Goal: Transaction & Acquisition: Purchase product/service

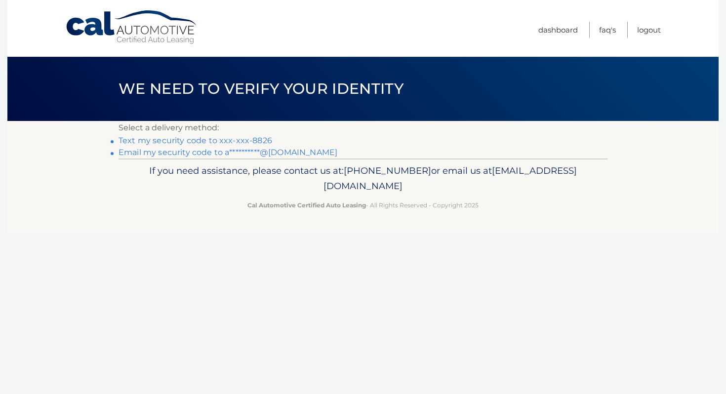
click at [264, 143] on link "Text my security code to xxx-xxx-8826" at bounding box center [195, 140] width 154 height 9
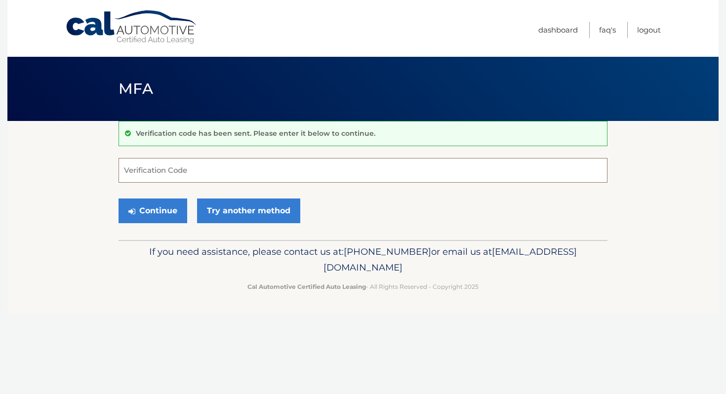
click at [274, 173] on input "Verification Code" at bounding box center [362, 170] width 489 height 25
type input "366575"
click at [142, 211] on button "Continue" at bounding box center [152, 210] width 69 height 25
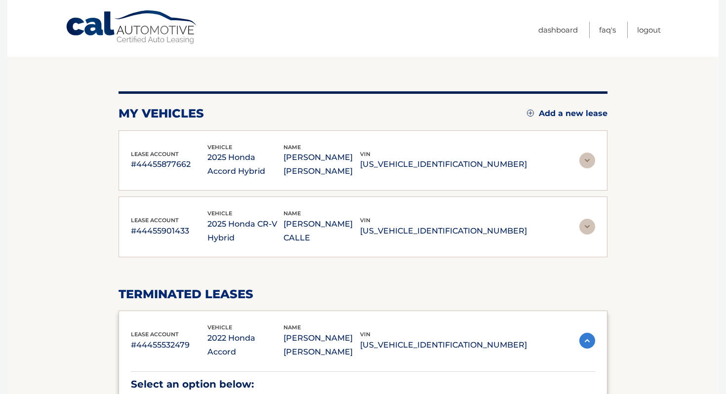
scroll to position [85, 0]
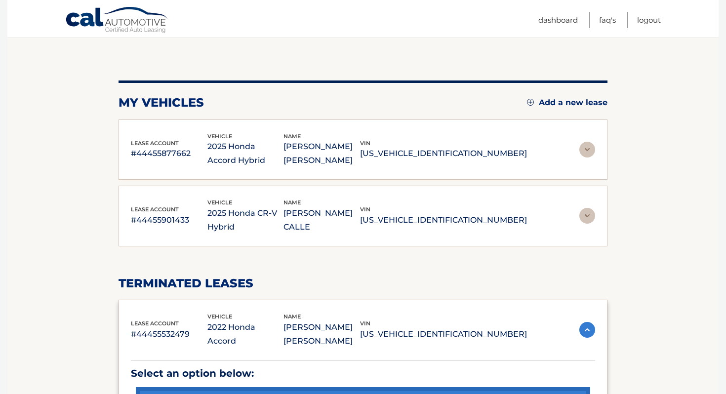
click at [590, 217] on img at bounding box center [587, 216] width 16 height 16
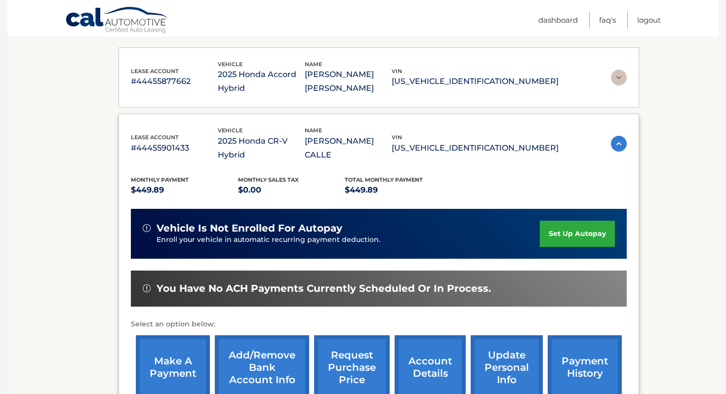
scroll to position [185, 0]
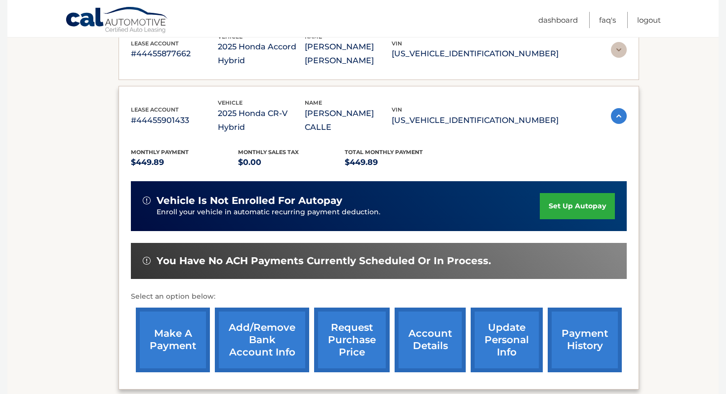
click at [195, 330] on link "make a payment" at bounding box center [173, 340] width 74 height 65
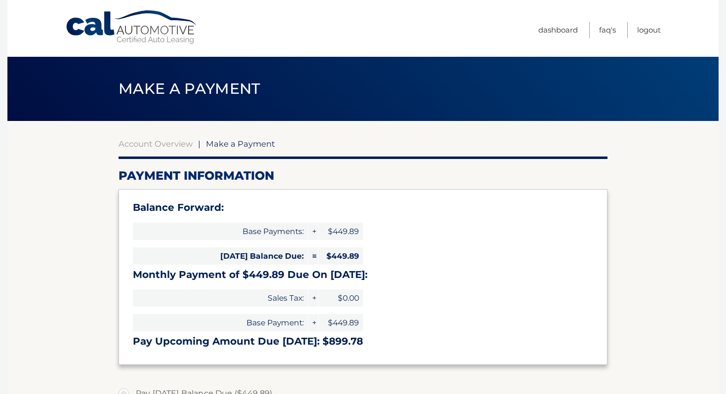
select select "YjIxOTUyMzYtMzhmZi00ZTU5LThiNGEtZjJjNTFhNTIwYzYy"
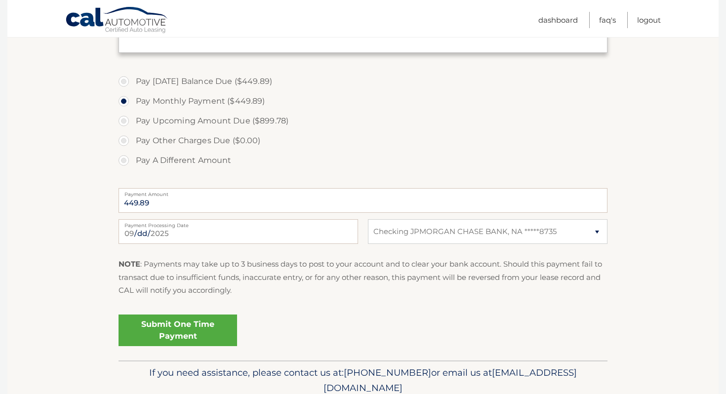
scroll to position [312, 0]
click at [187, 333] on link "Submit One Time Payment" at bounding box center [177, 330] width 118 height 32
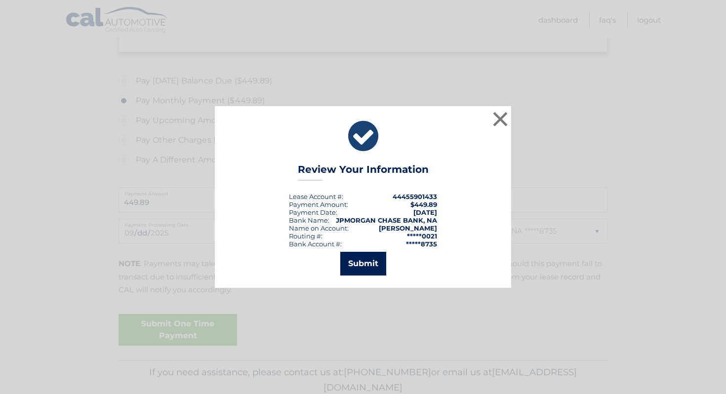
click at [371, 264] on button "Submit" at bounding box center [363, 264] width 46 height 24
